Goal: Task Accomplishment & Management: Manage account settings

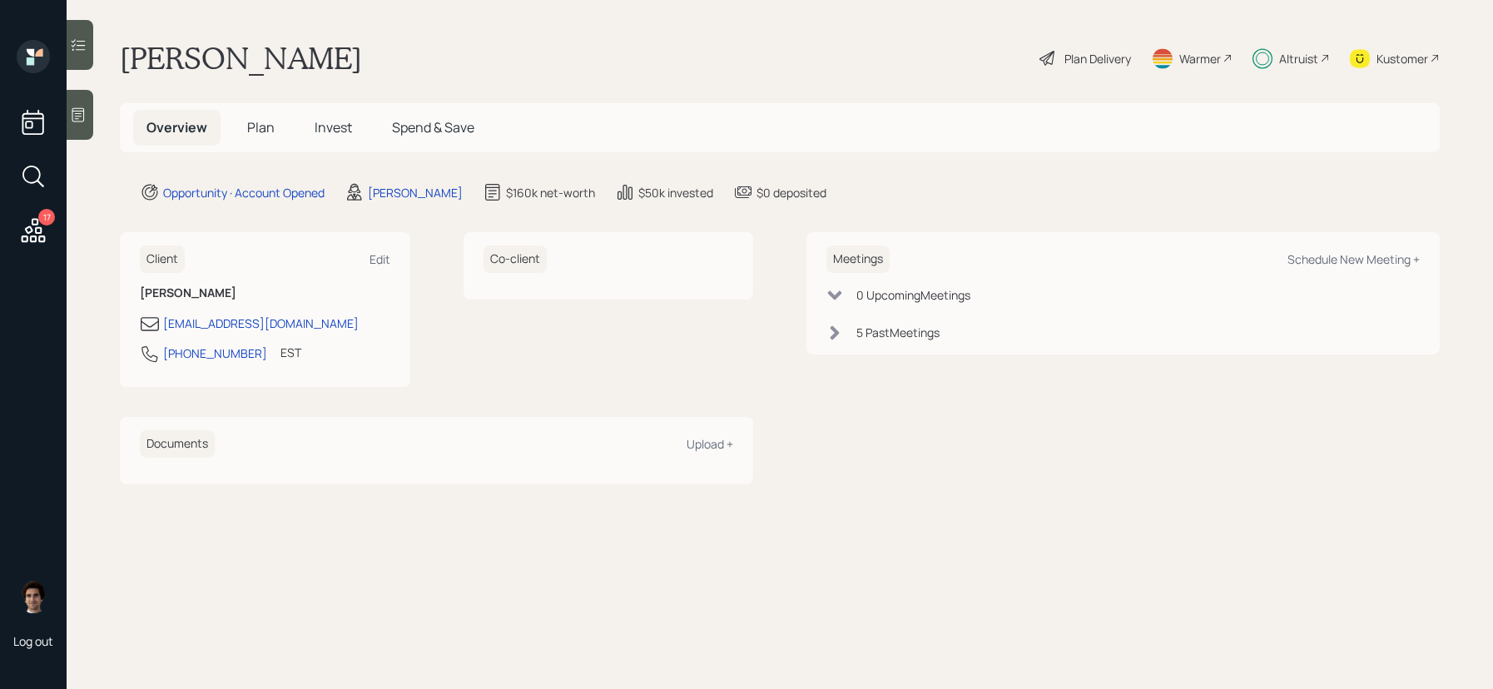
click at [241, 103] on div "Overview Plan Invest Spend & Save" at bounding box center [780, 127] width 1320 height 49
click at [242, 133] on h5 "Plan" at bounding box center [261, 128] width 54 height 36
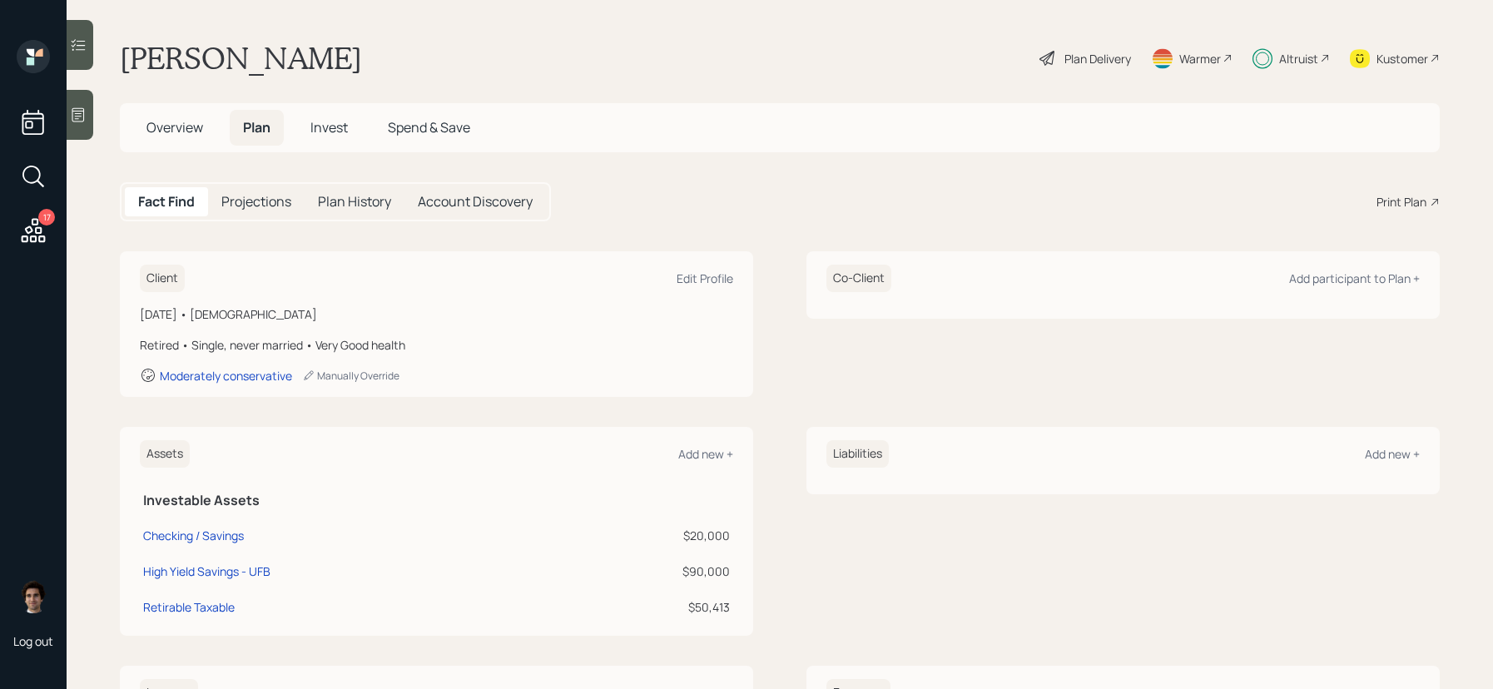
click at [1050, 47] on div "Plan Delivery" at bounding box center [1085, 58] width 95 height 37
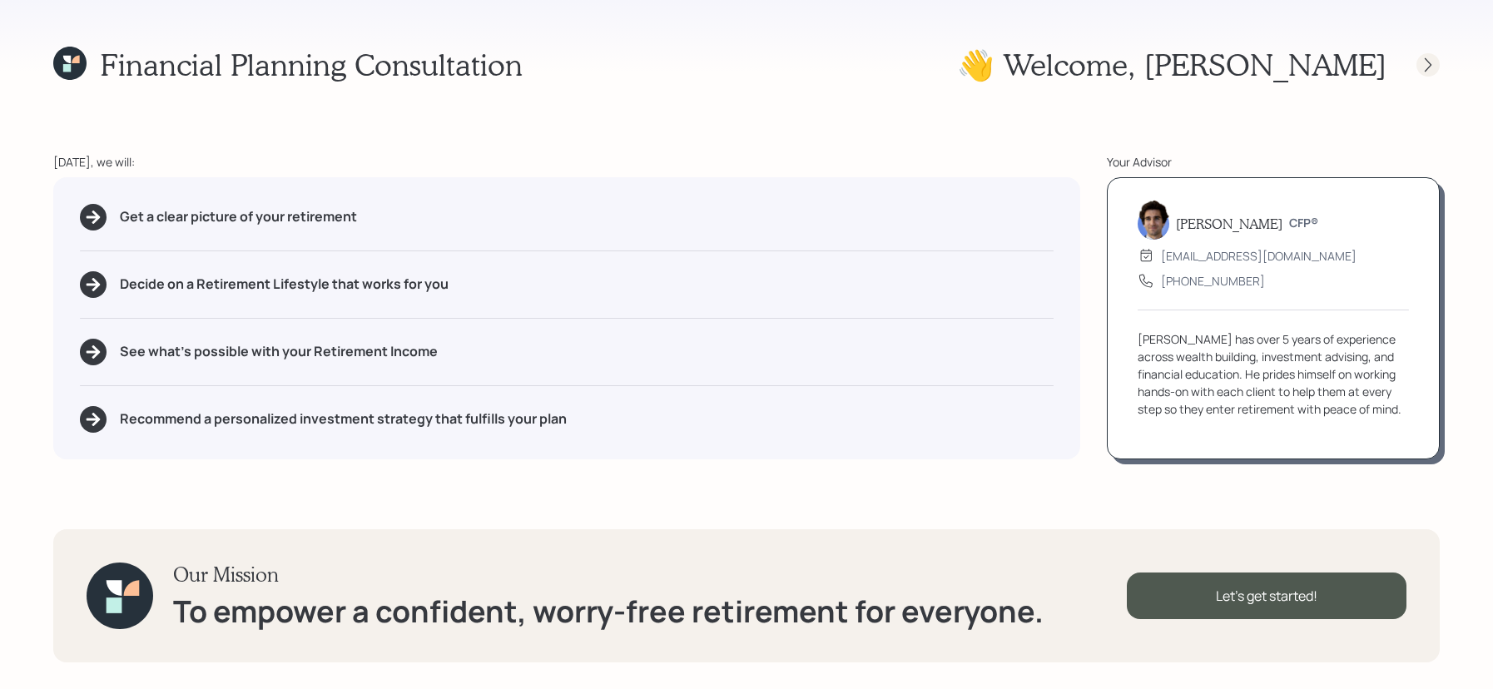
click at [1438, 64] on div at bounding box center [1427, 64] width 23 height 23
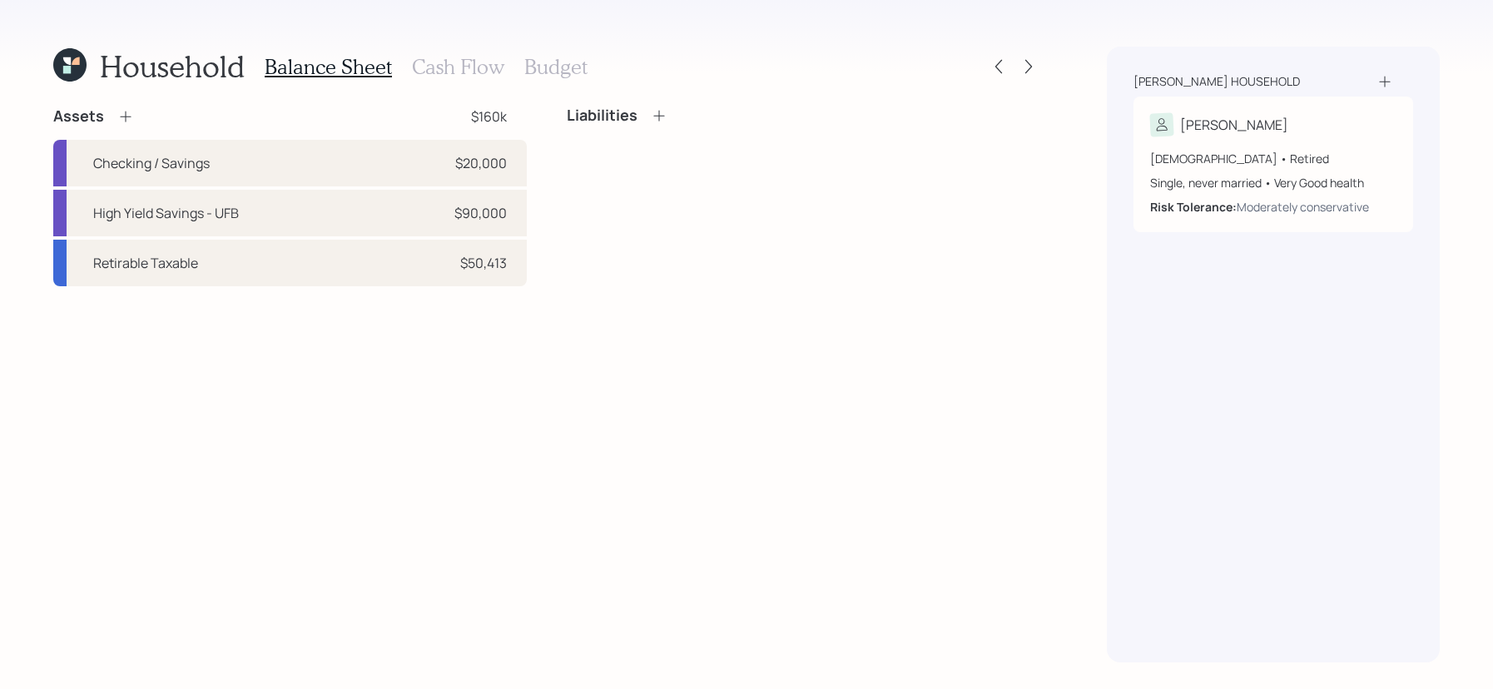
click at [1017, 58] on div at bounding box center [1028, 66] width 23 height 23
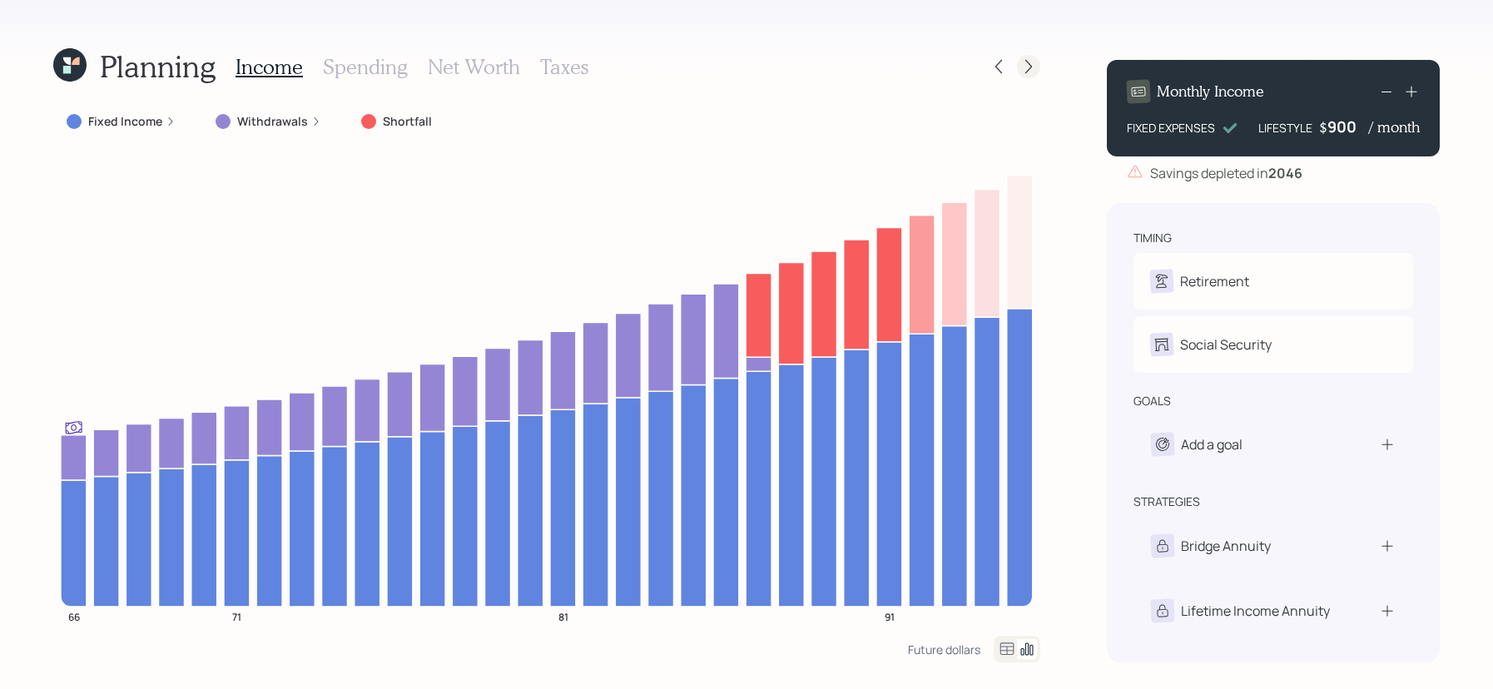
click at [1029, 60] on icon at bounding box center [1028, 66] width 17 height 17
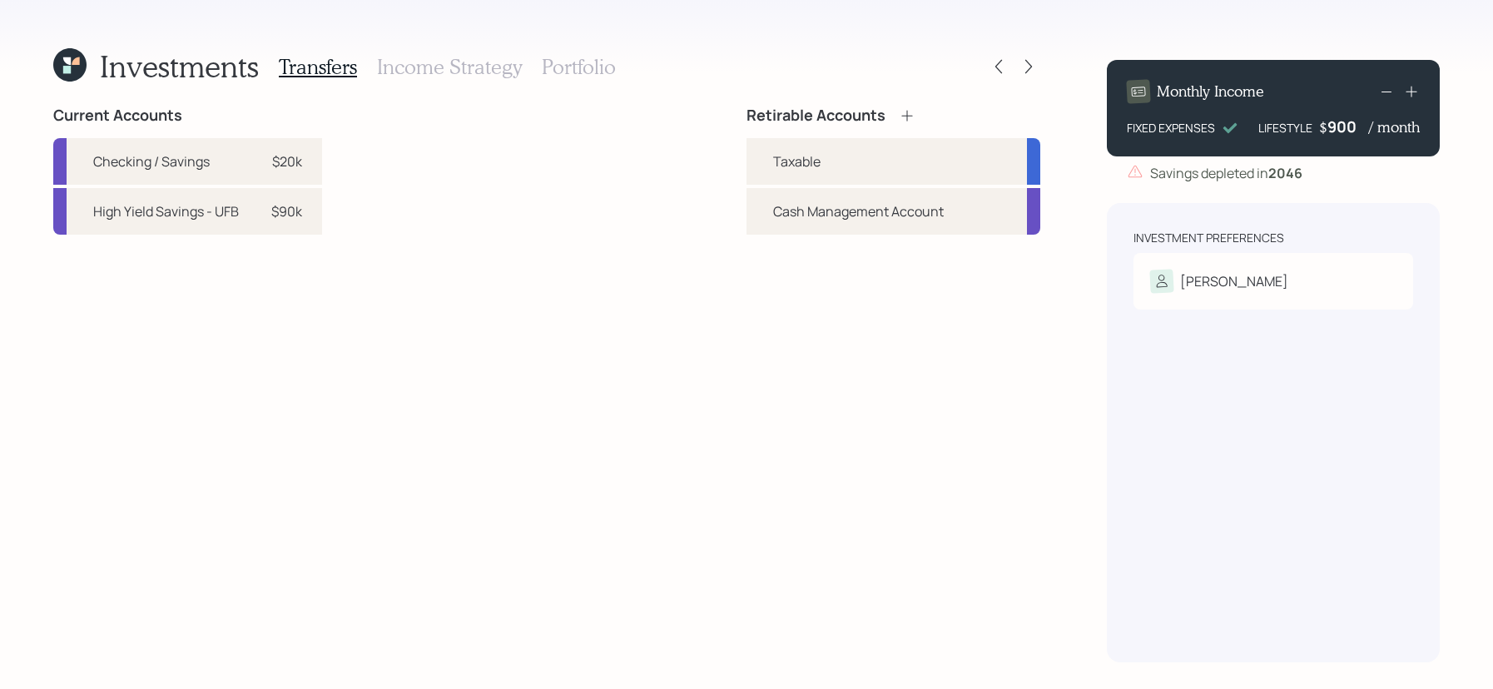
click at [550, 57] on h3 "Portfolio" at bounding box center [579, 67] width 74 height 24
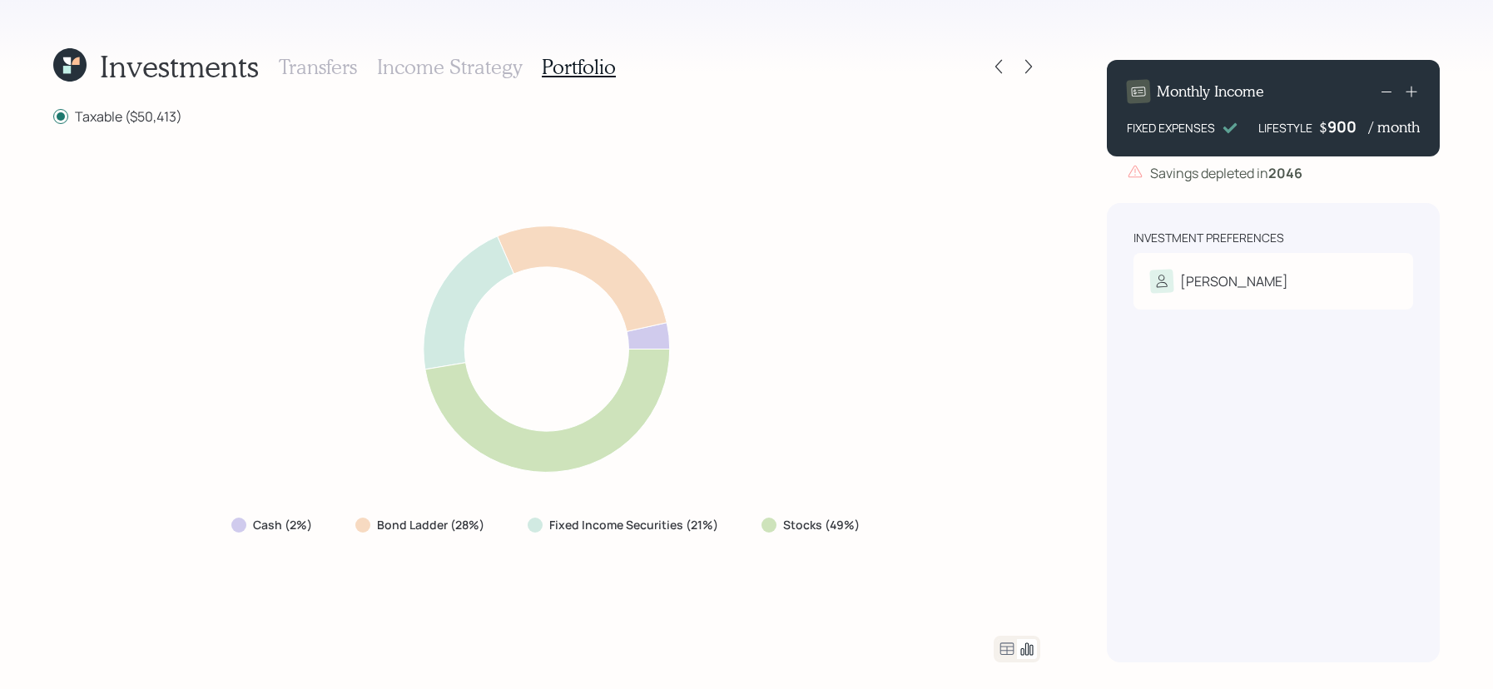
click at [995, 647] on div at bounding box center [1016, 649] width 47 height 27
click at [1007, 650] on icon at bounding box center [1007, 649] width 20 height 20
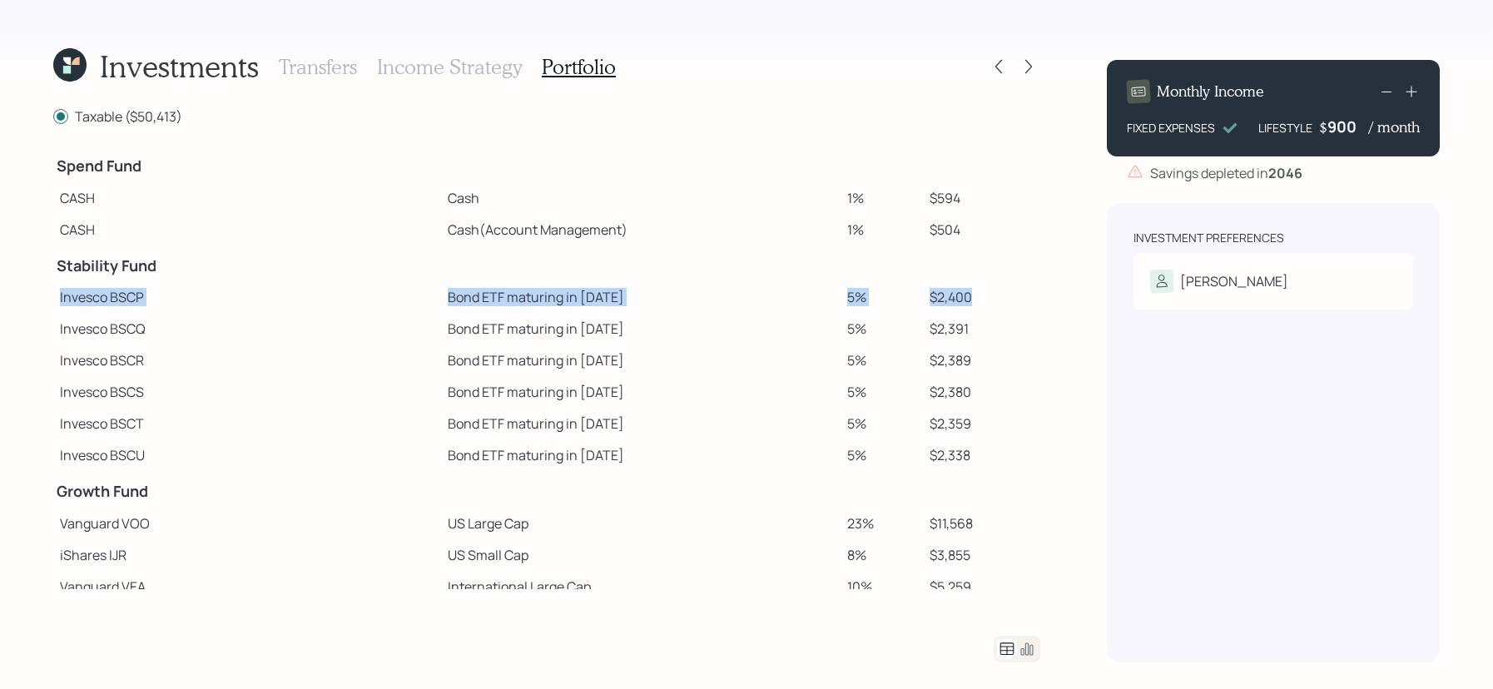
drag, startPoint x: 975, startPoint y: 299, endPoint x: 669, endPoint y: 269, distance: 307.7
click at [669, 269] on tbody "Spend Fund CASH Cash 1% $594 CASH Cash (Account Management) 1% $504 Stability F…" at bounding box center [546, 532] width 987 height 773
click at [1003, 63] on icon at bounding box center [998, 66] width 17 height 17
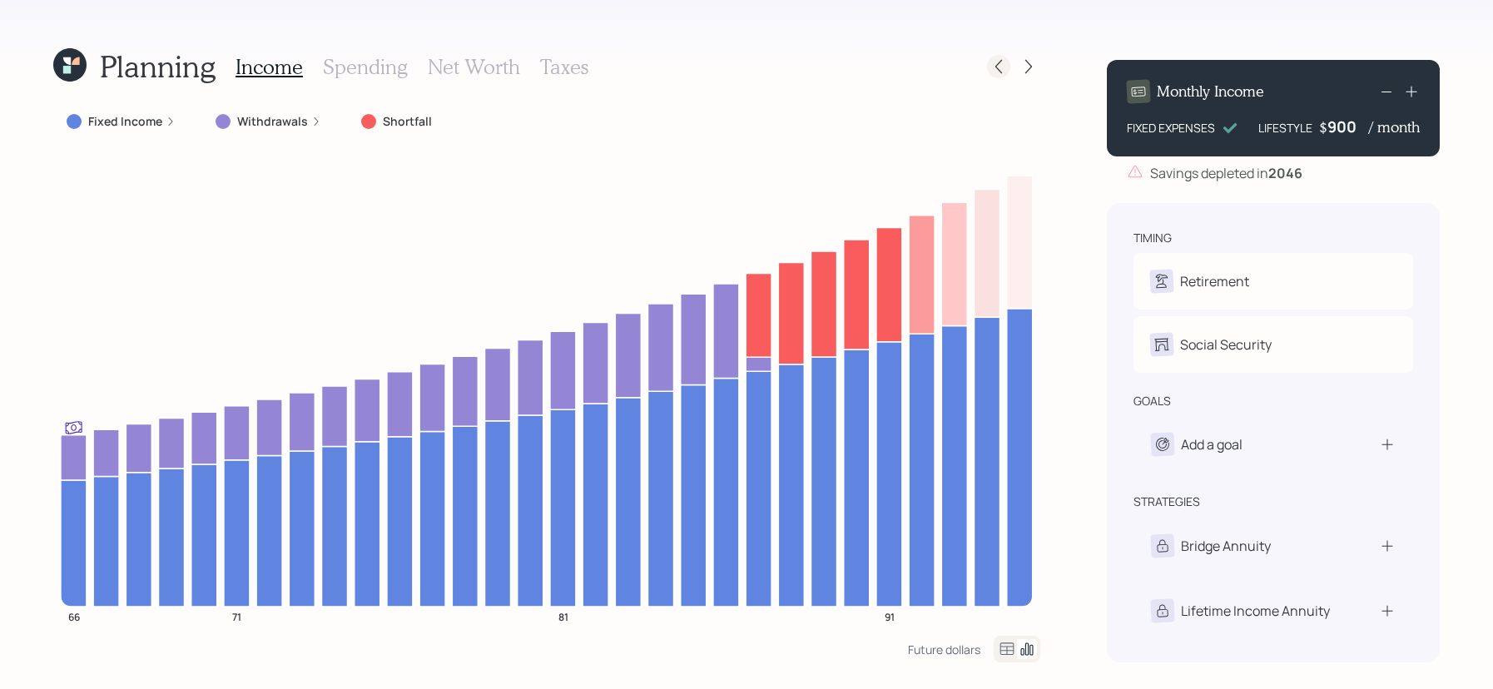
click at [1007, 67] on div at bounding box center [998, 66] width 23 height 23
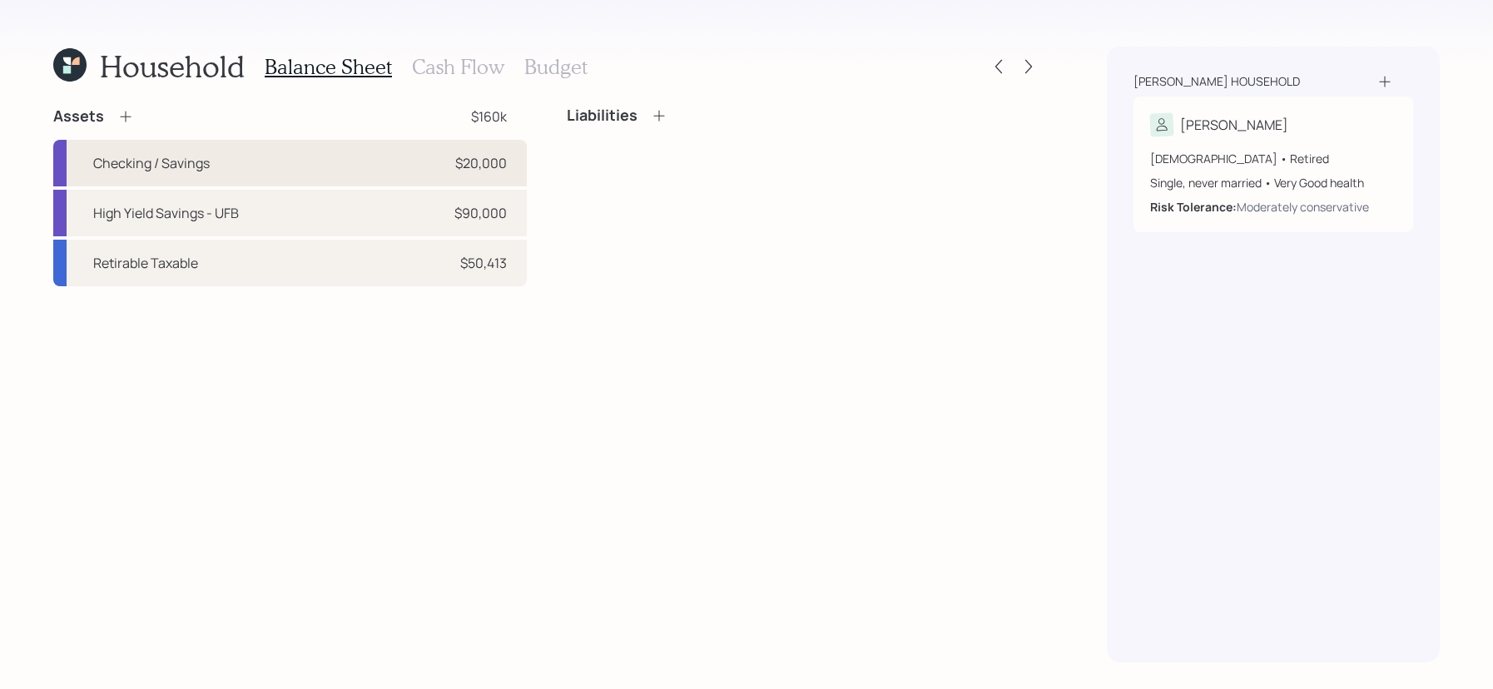
click at [315, 176] on div "Checking / Savings $20,000" at bounding box center [289, 163] width 473 height 47
select select "cash"
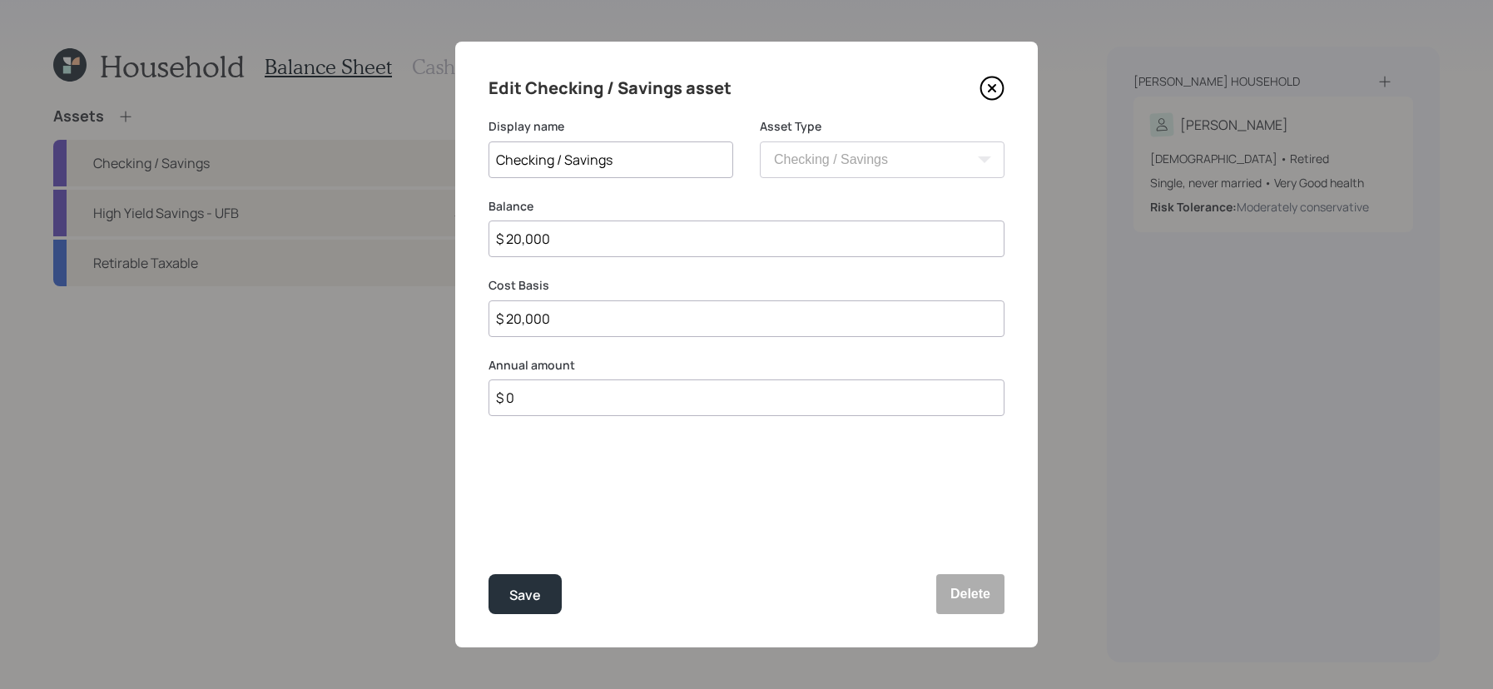
drag, startPoint x: 562, startPoint y: 235, endPoint x: 434, endPoint y: 231, distance: 128.2
click at [434, 231] on div "Edit Checking / Savings asset Display name Checking / Savings Asset Type SEP [P…" at bounding box center [746, 344] width 1493 height 689
type input "$ 1"
type input "$ 10"
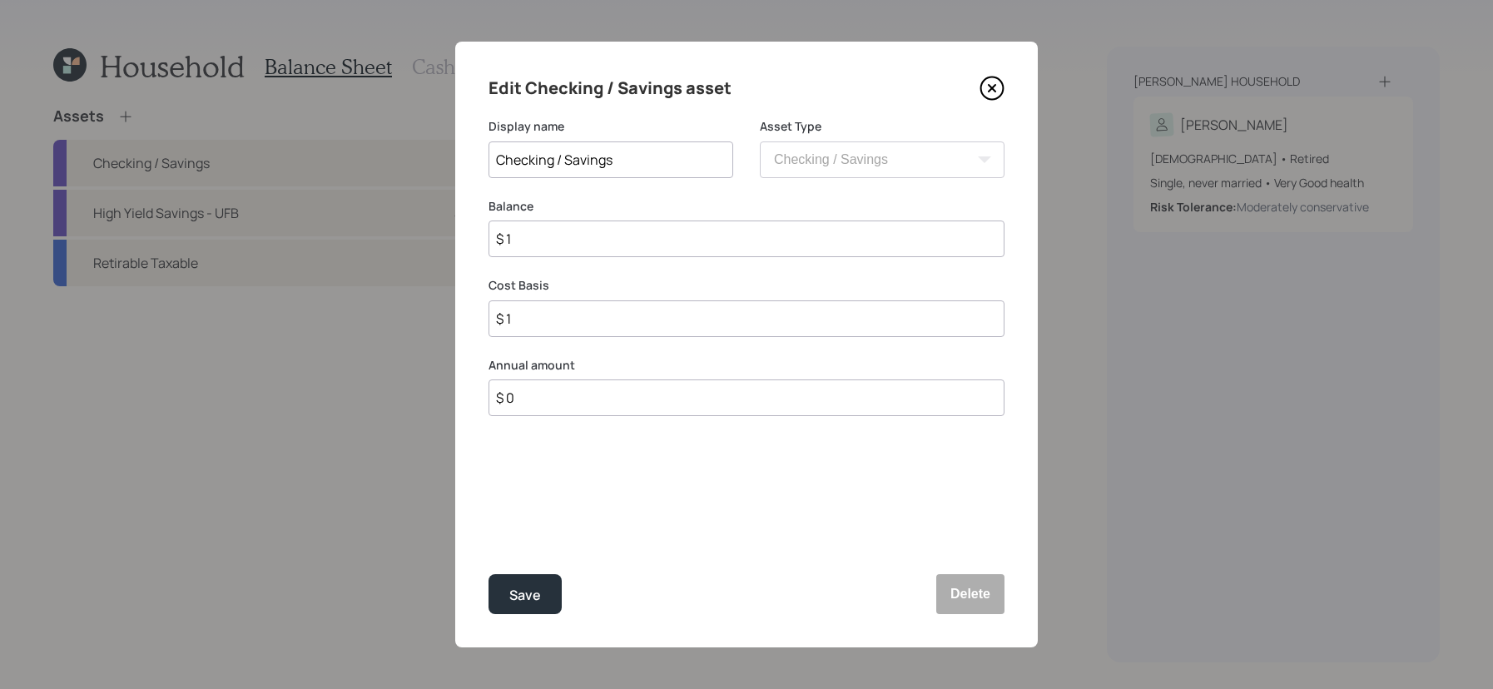
type input "$ 10"
type input "$ 100"
type input "$ 1,000"
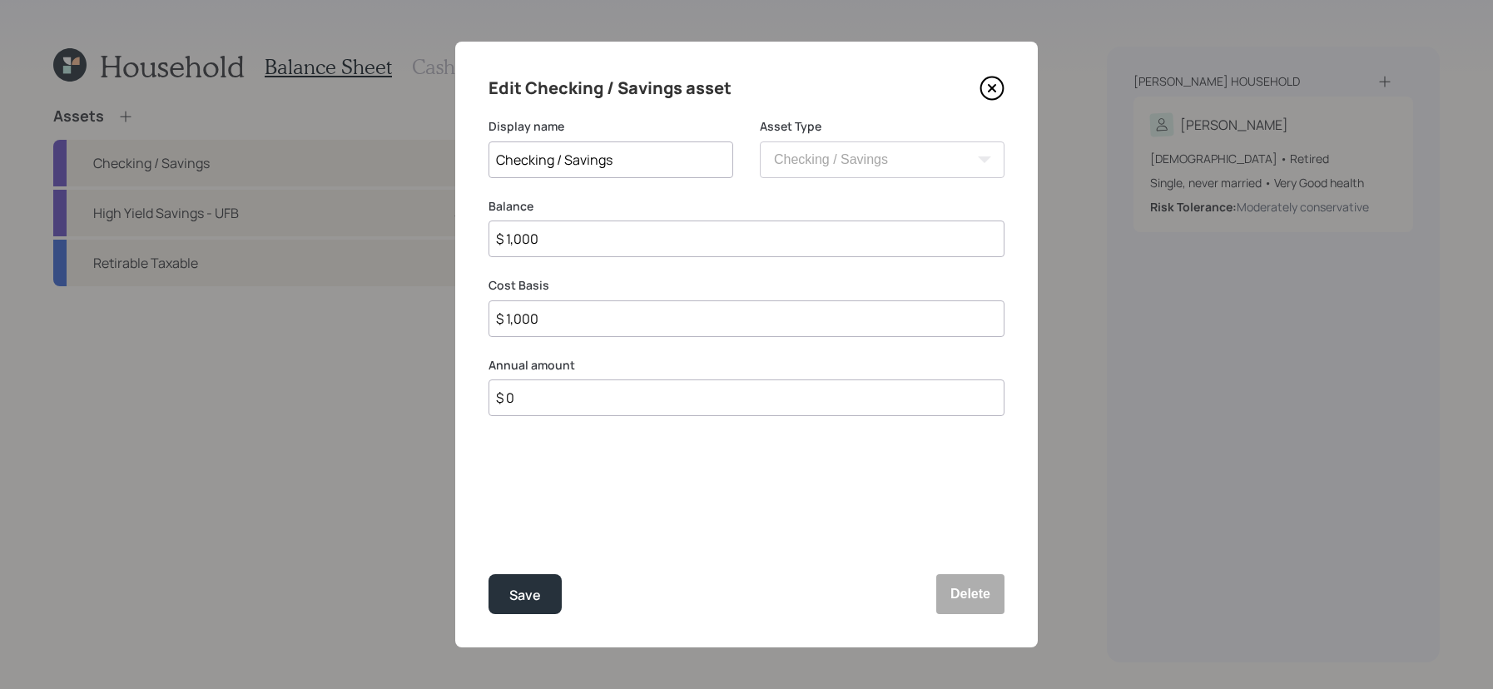
type input "$ 10,000"
click at [488, 574] on button "Save" at bounding box center [524, 594] width 73 height 40
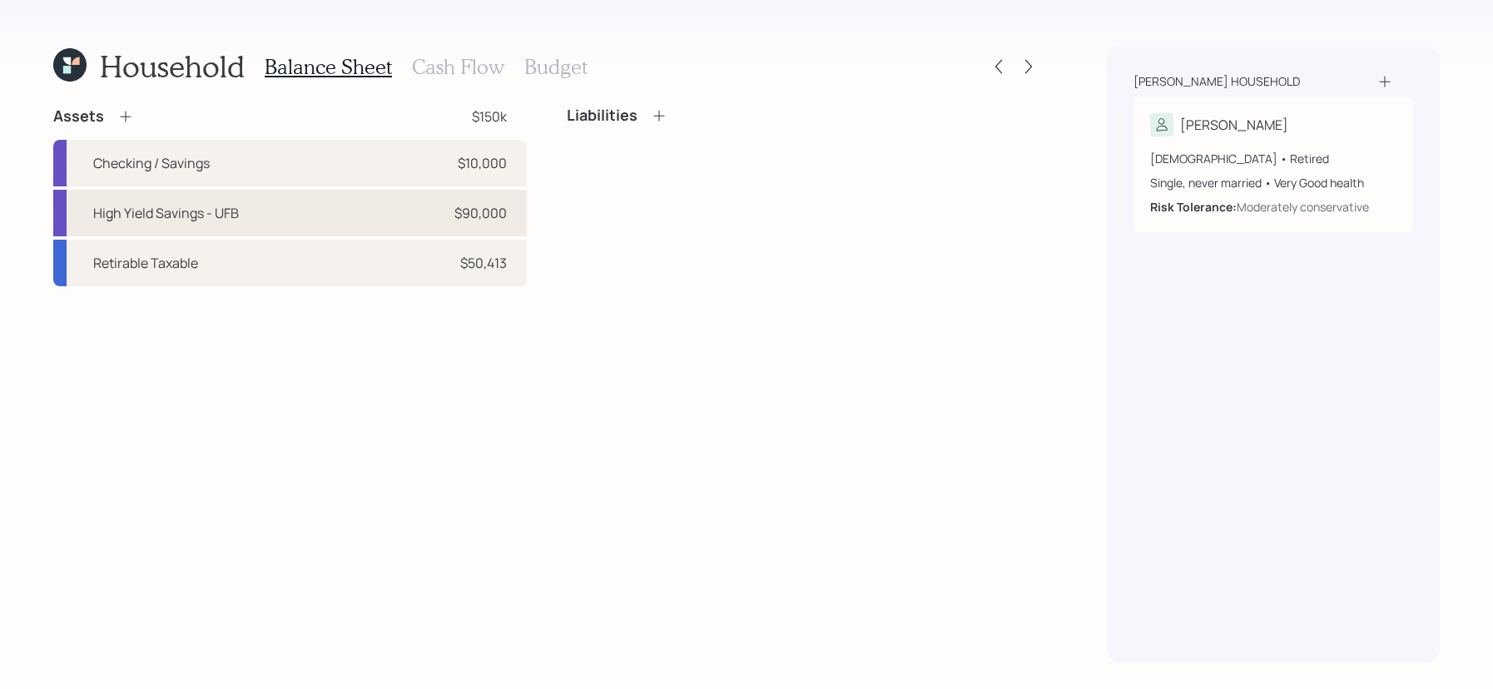
click at [400, 213] on div "High Yield Savings - UFB $90,000" at bounding box center [289, 213] width 473 height 47
select select "cash"
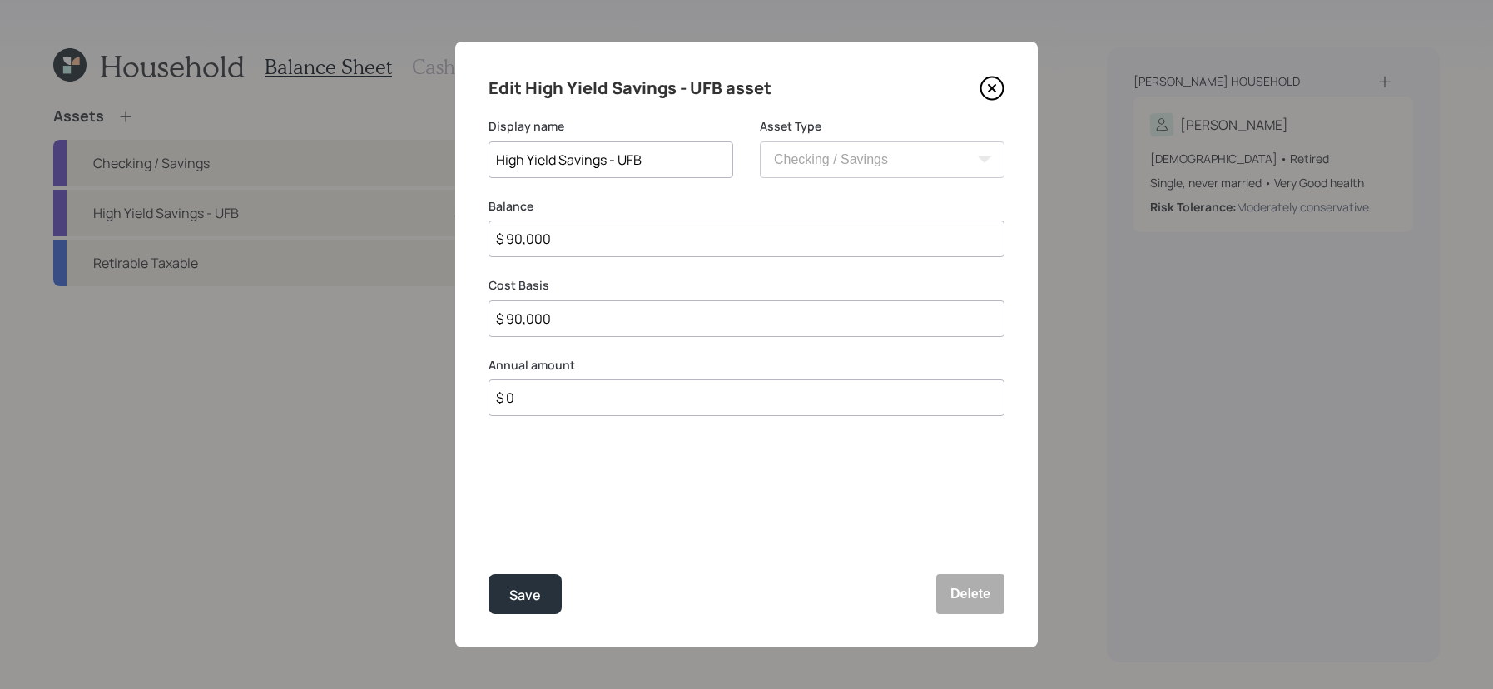
click at [577, 217] on div "Balance $ 90,000" at bounding box center [746, 228] width 516 height 60
drag, startPoint x: 577, startPoint y: 237, endPoint x: 459, endPoint y: 237, distance: 117.3
click at [459, 237] on div "Edit High Yield Savings - UFB asset Display name High Yield Savings - UFB Asset…" at bounding box center [746, 345] width 582 height 606
type input "$ 1"
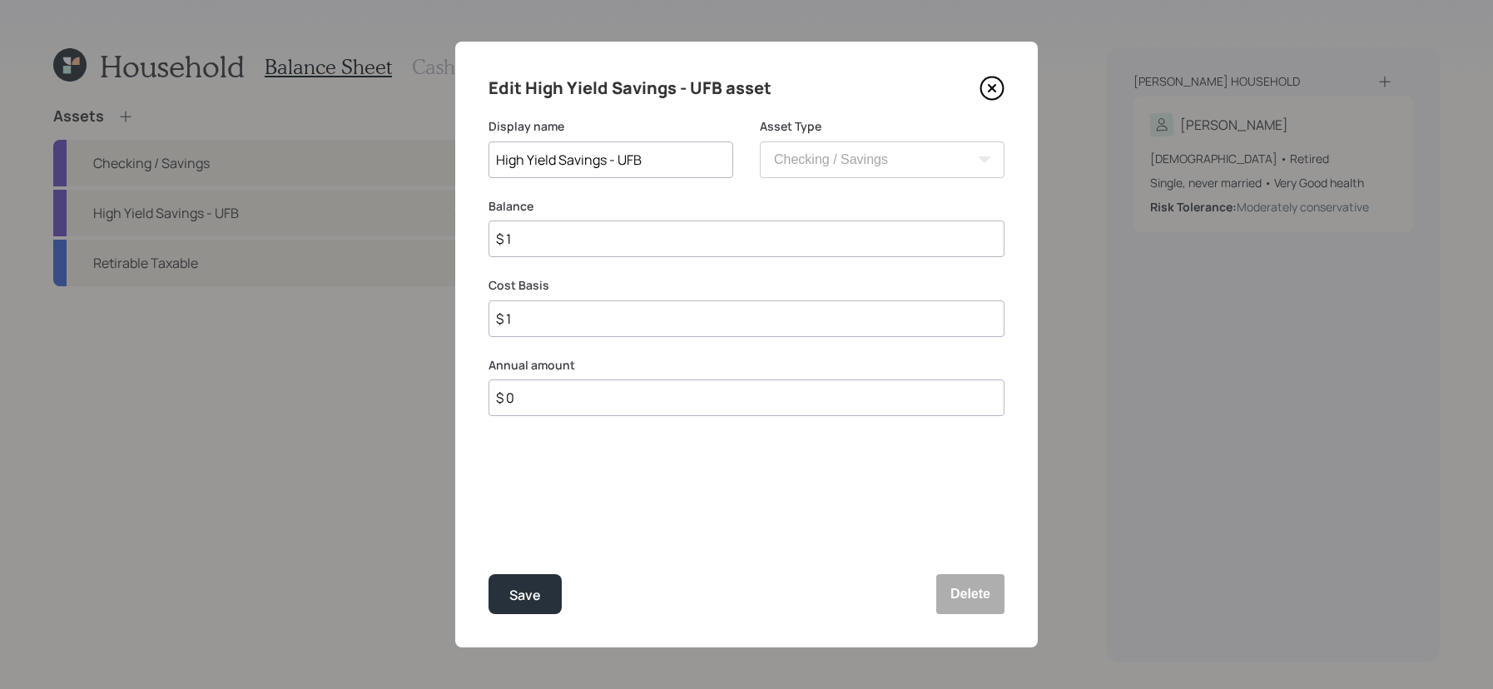
type input "$ 10"
type input "$ 100"
type input "$ 1,000"
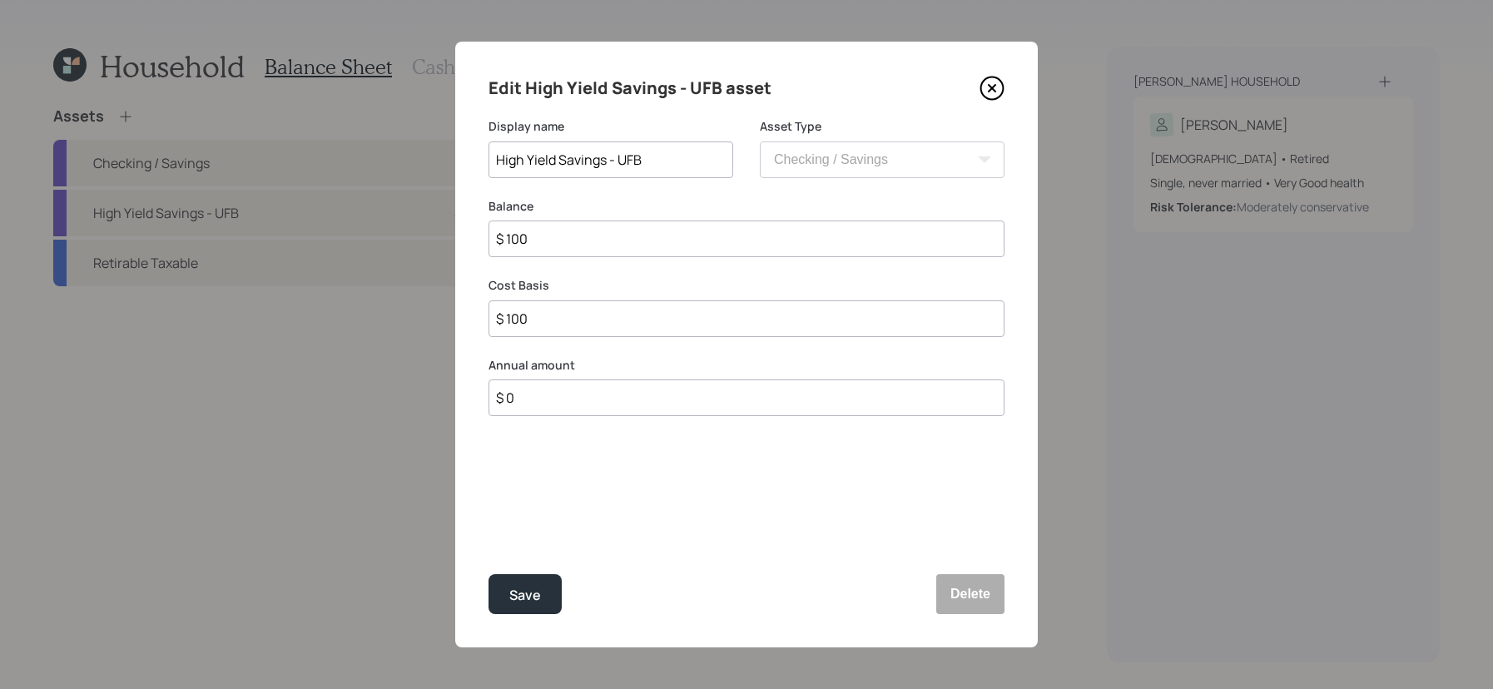
type input "$ 1,000"
type input "$ 10,000"
type input "$ 100,000"
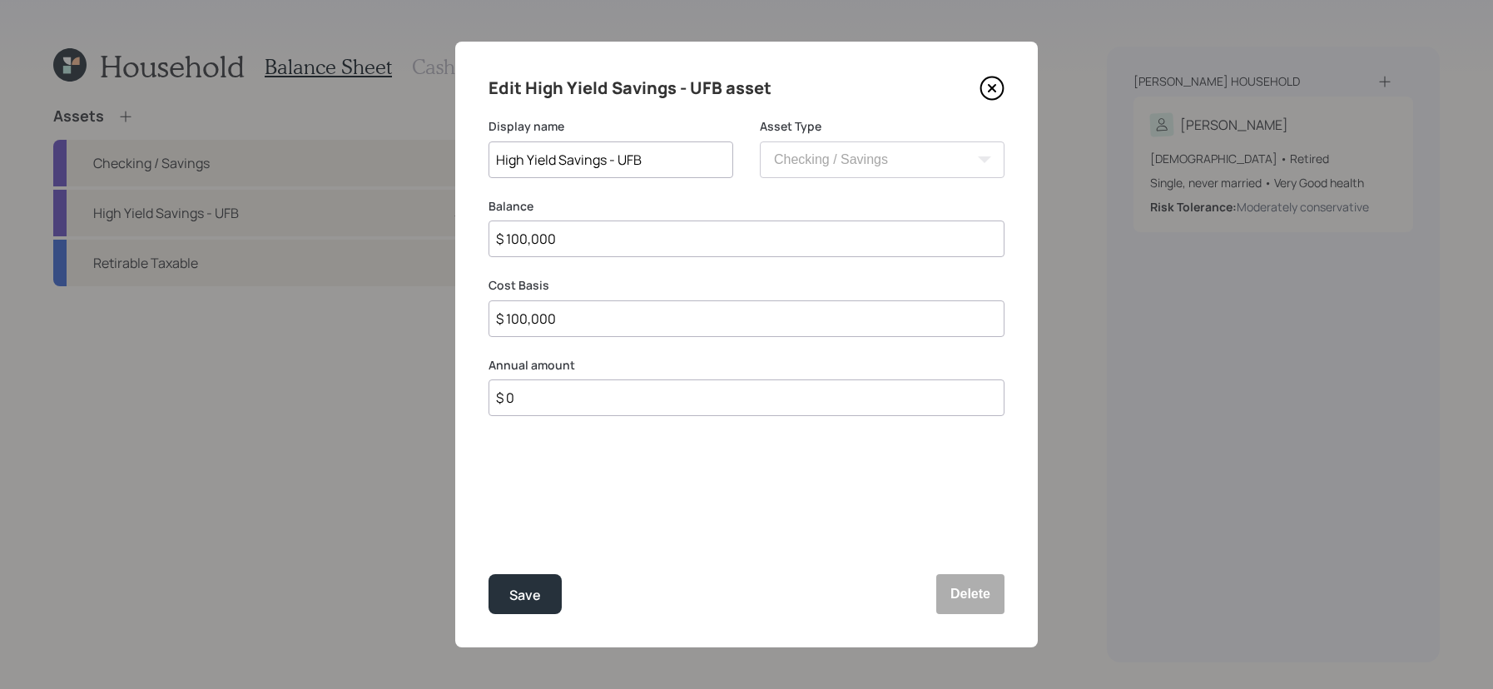
type input "$ 100,000"
click at [488, 574] on button "Save" at bounding box center [524, 594] width 73 height 40
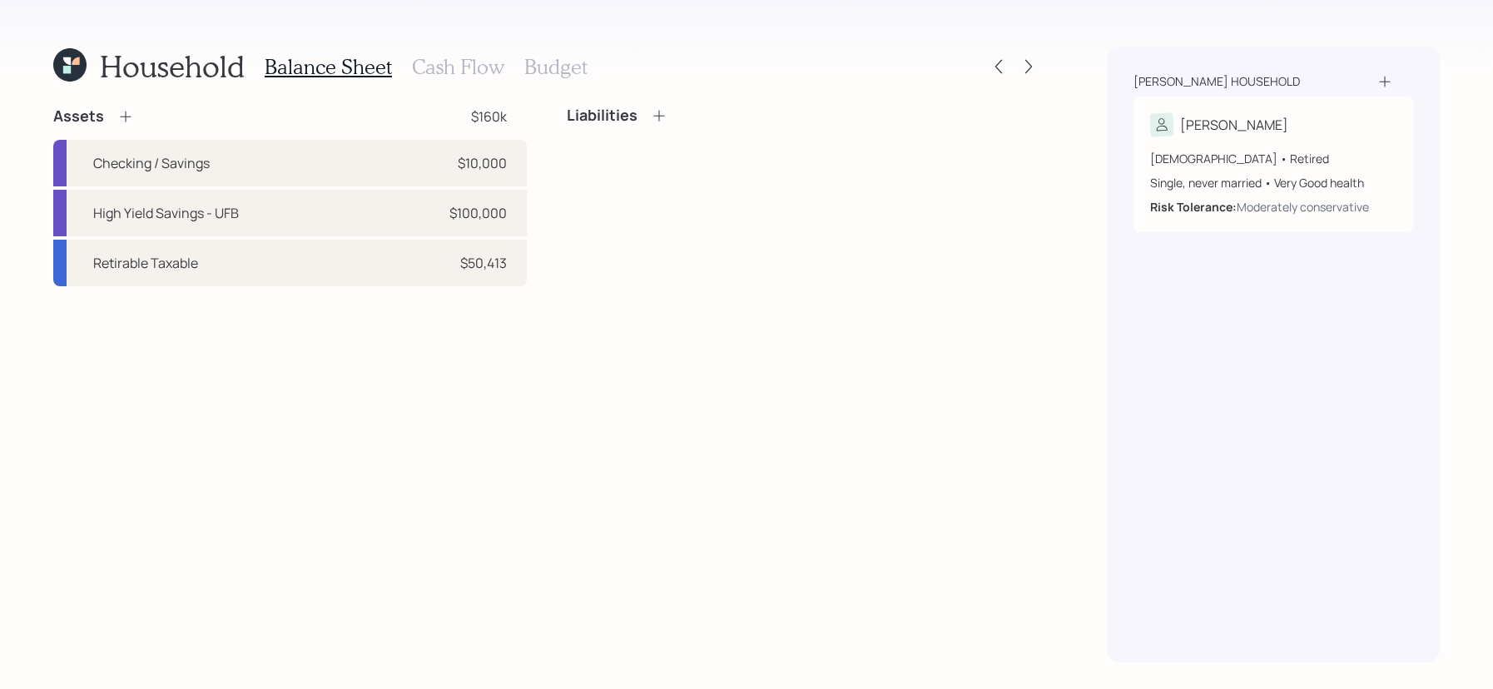
click at [63, 60] on icon at bounding box center [69, 64] width 33 height 33
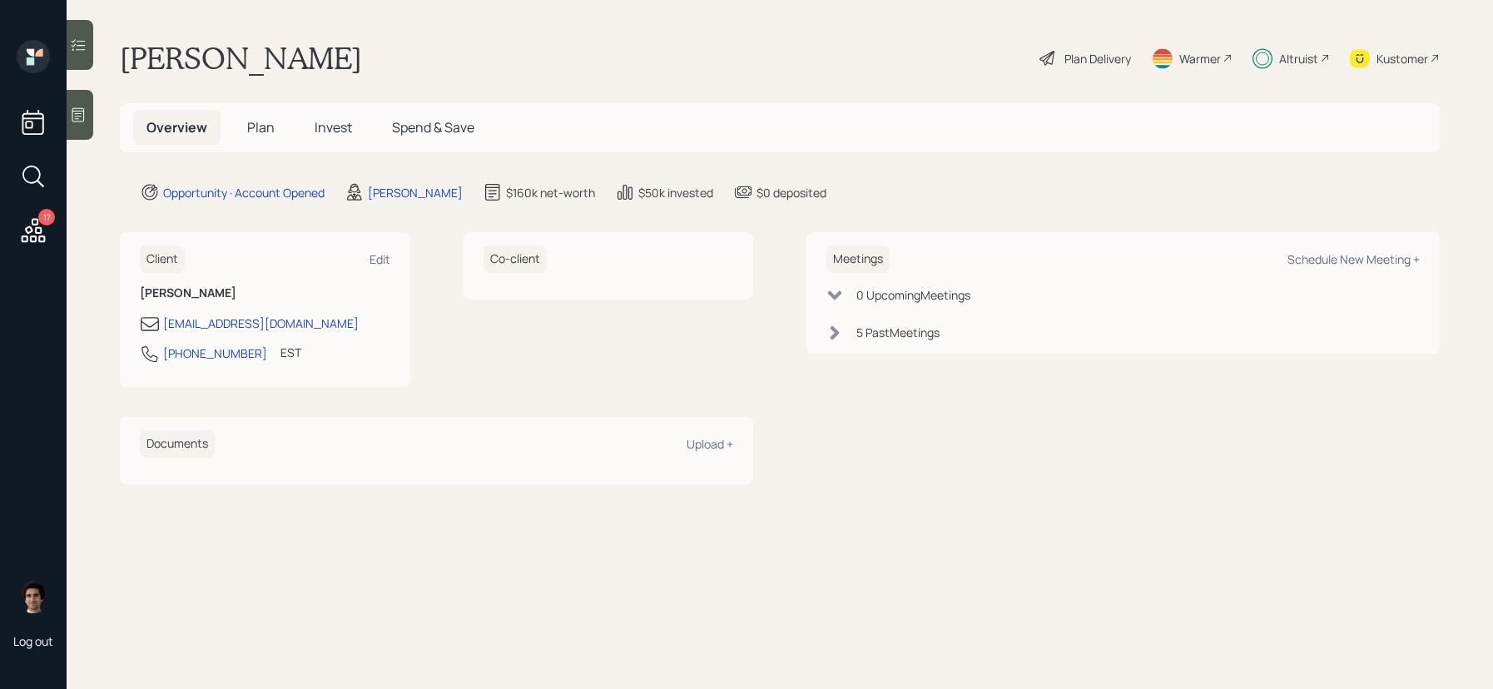
click at [342, 140] on h5 "Invest" at bounding box center [333, 128] width 64 height 36
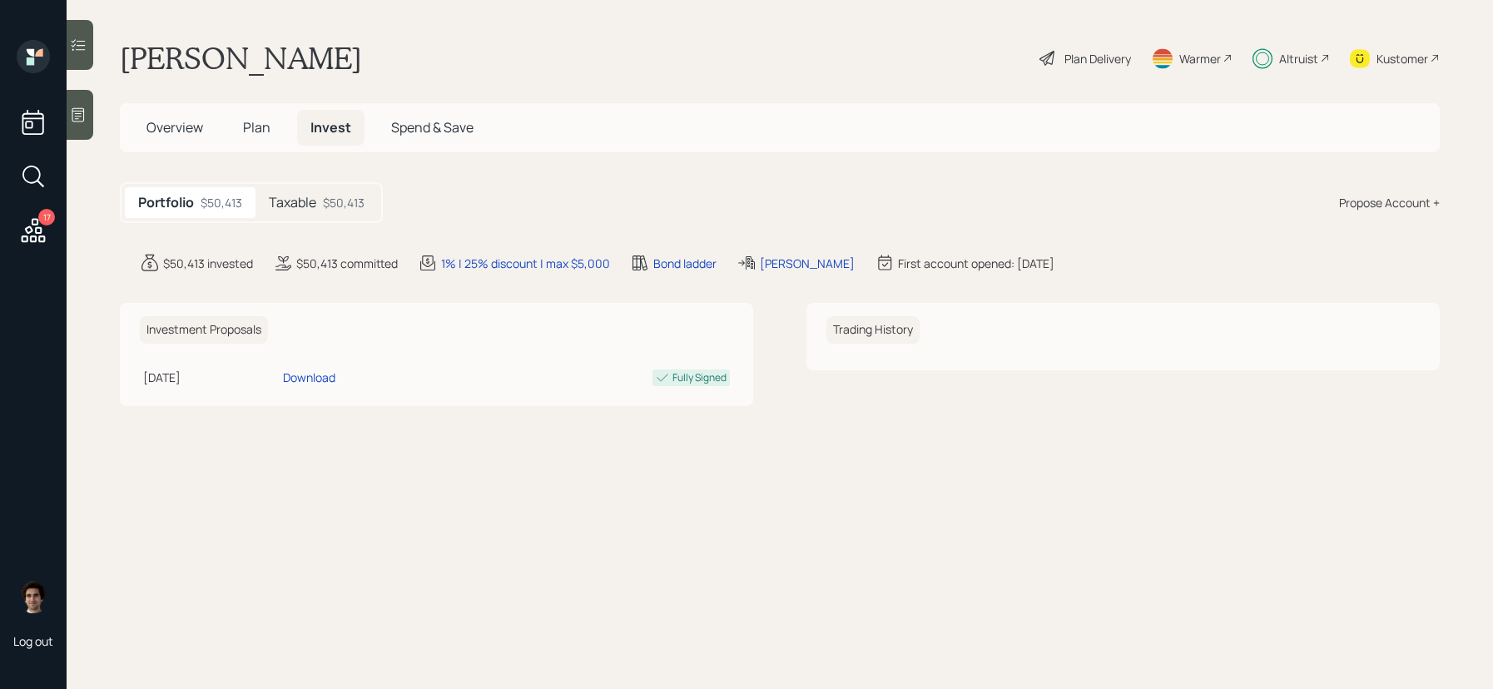
click at [336, 211] on div "Taxable $50,413" at bounding box center [316, 202] width 122 height 31
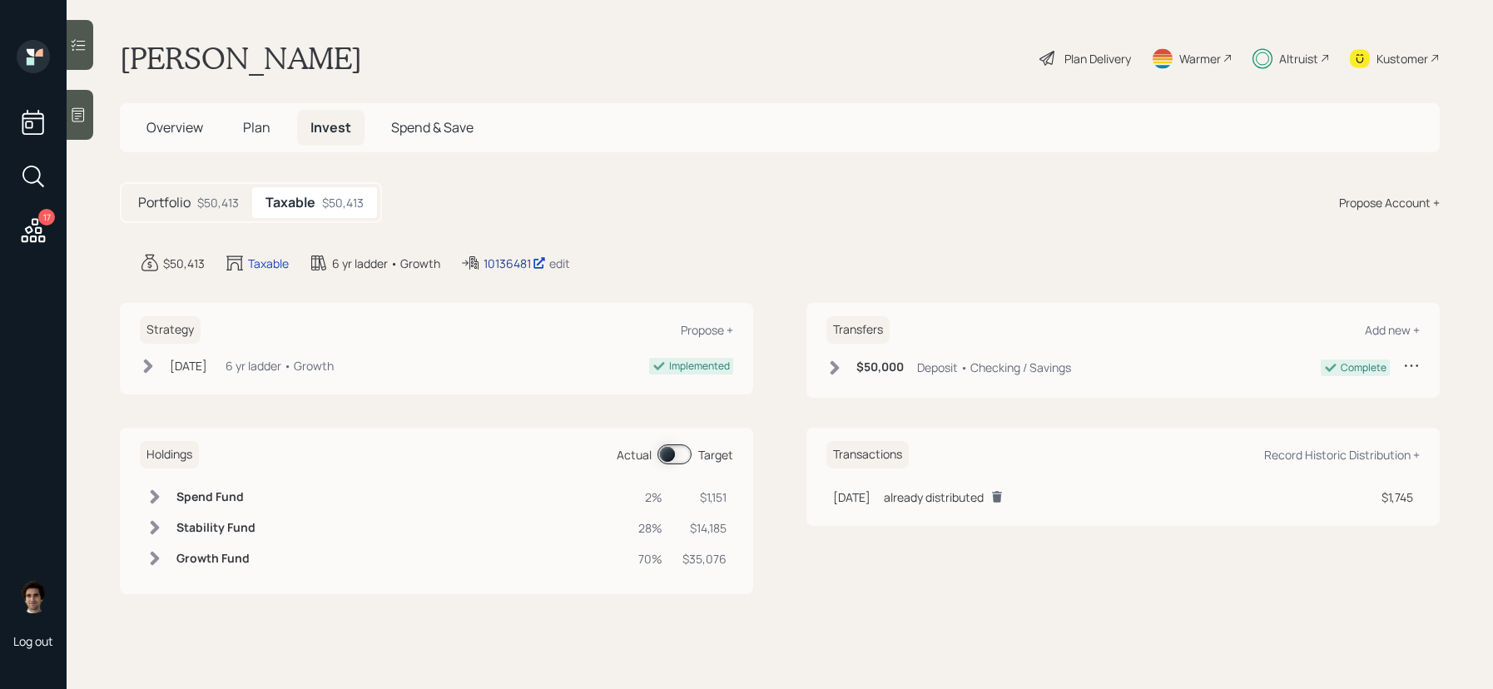
click at [522, 269] on div "10136481" at bounding box center [514, 263] width 62 height 17
